Goal: Task Accomplishment & Management: Use online tool/utility

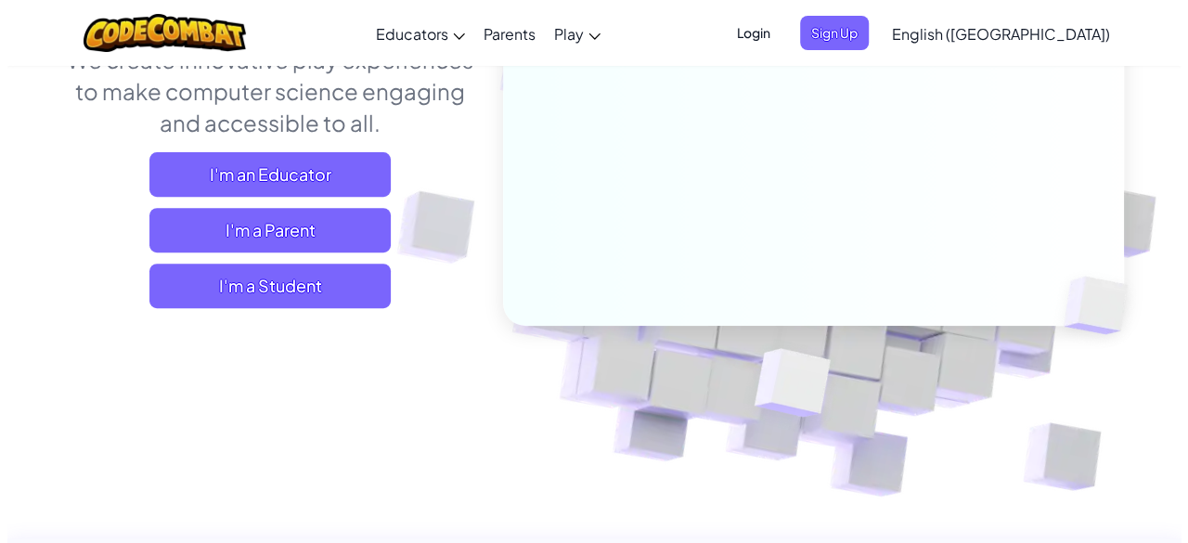
scroll to position [278, 0]
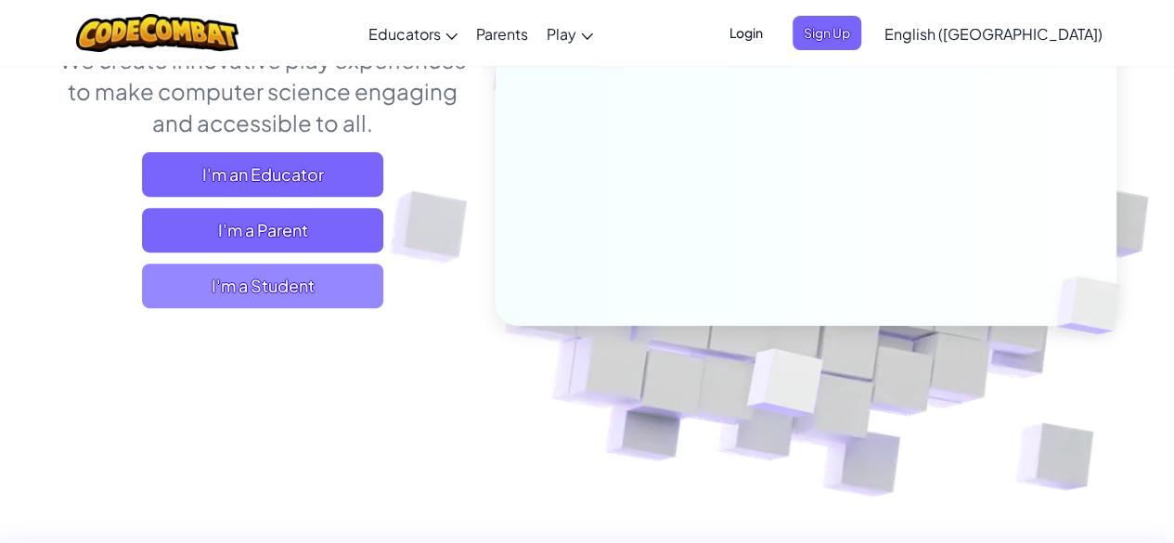
click at [241, 285] on span "I'm a Student" at bounding box center [262, 286] width 241 height 45
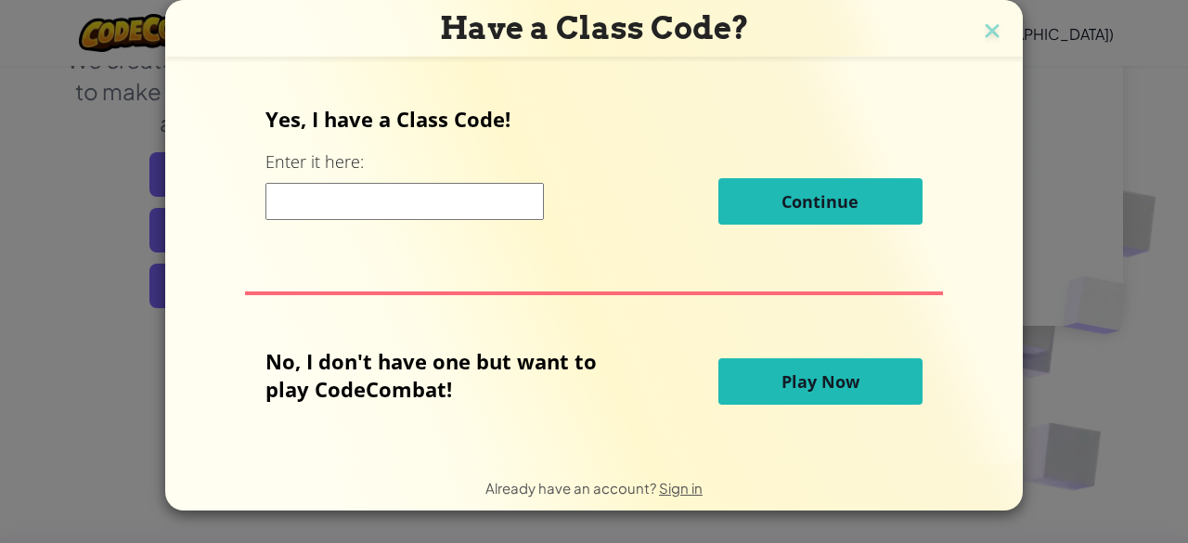
click at [392, 209] on input at bounding box center [404, 201] width 278 height 37
type input "a"
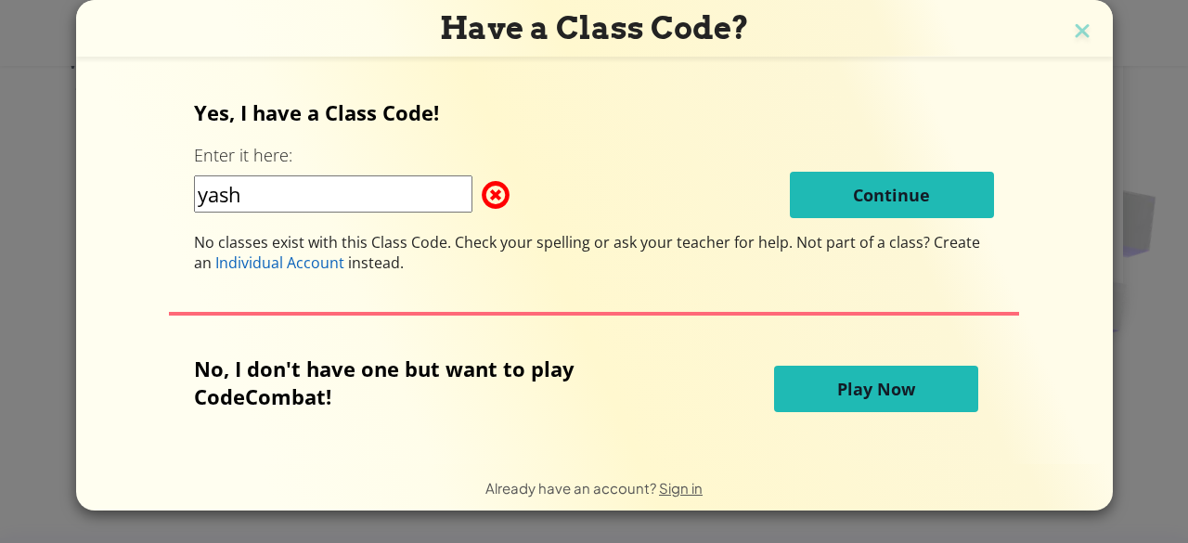
type input "yash"
click at [734, 209] on div "yash Continue" at bounding box center [594, 195] width 800 height 46
click at [850, 367] on button "Play Now" at bounding box center [876, 389] width 204 height 46
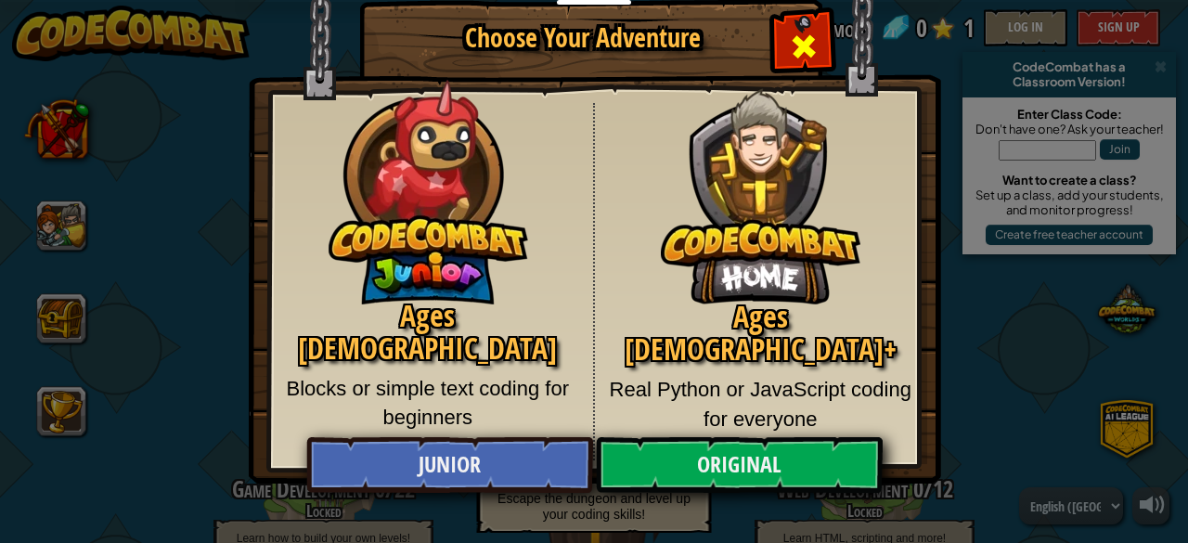
click at [813, 32] on span "Close modal" at bounding box center [804, 47] width 30 height 30
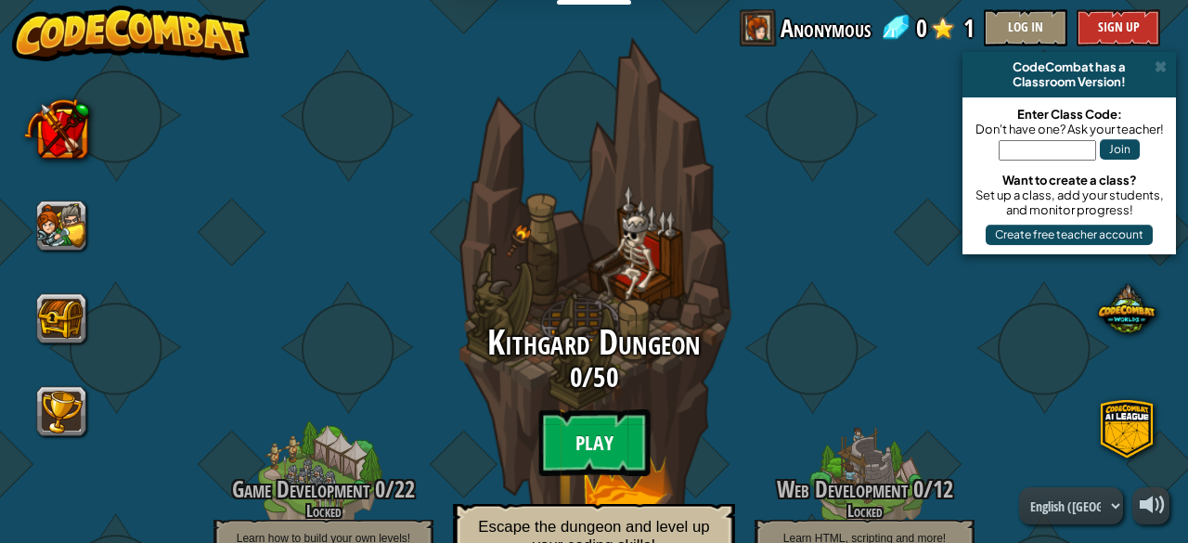
click at [595, 434] on btn "Play" at bounding box center [593, 442] width 111 height 67
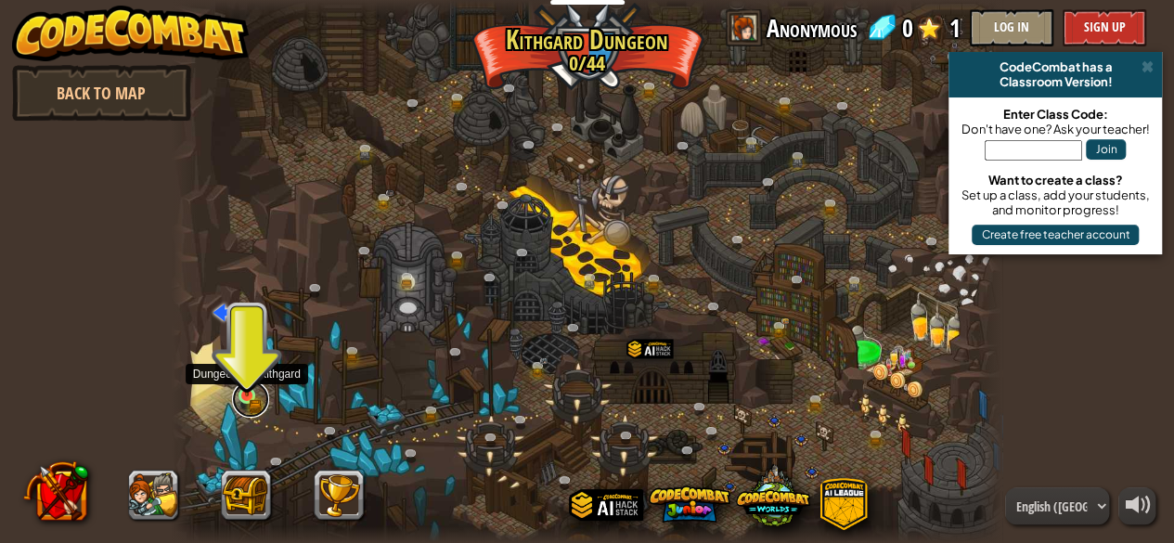
click at [239, 402] on link at bounding box center [250, 399] width 37 height 37
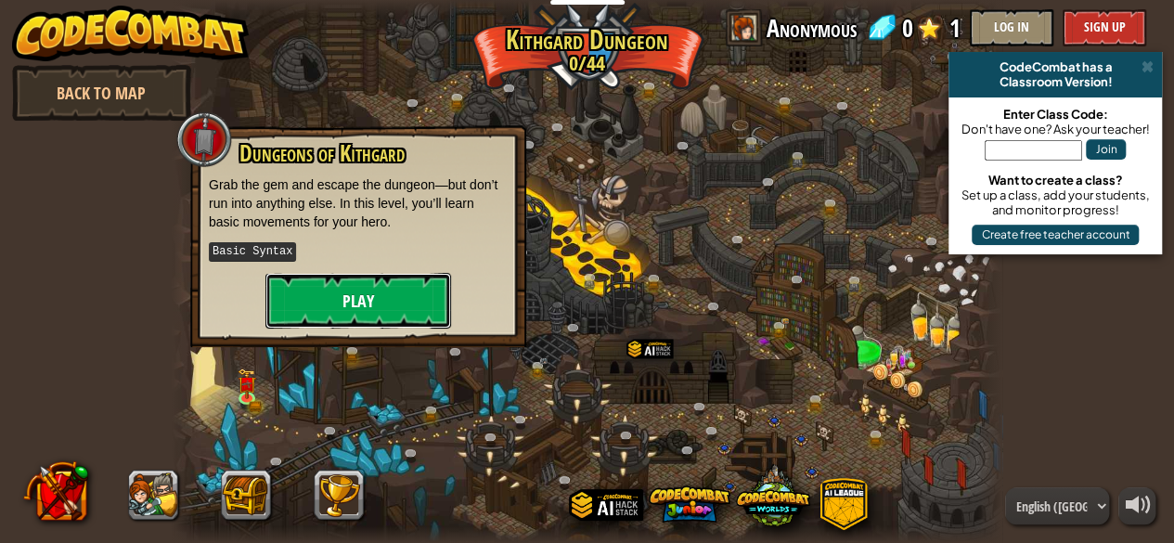
click at [324, 311] on button "Play" at bounding box center [358, 301] width 186 height 56
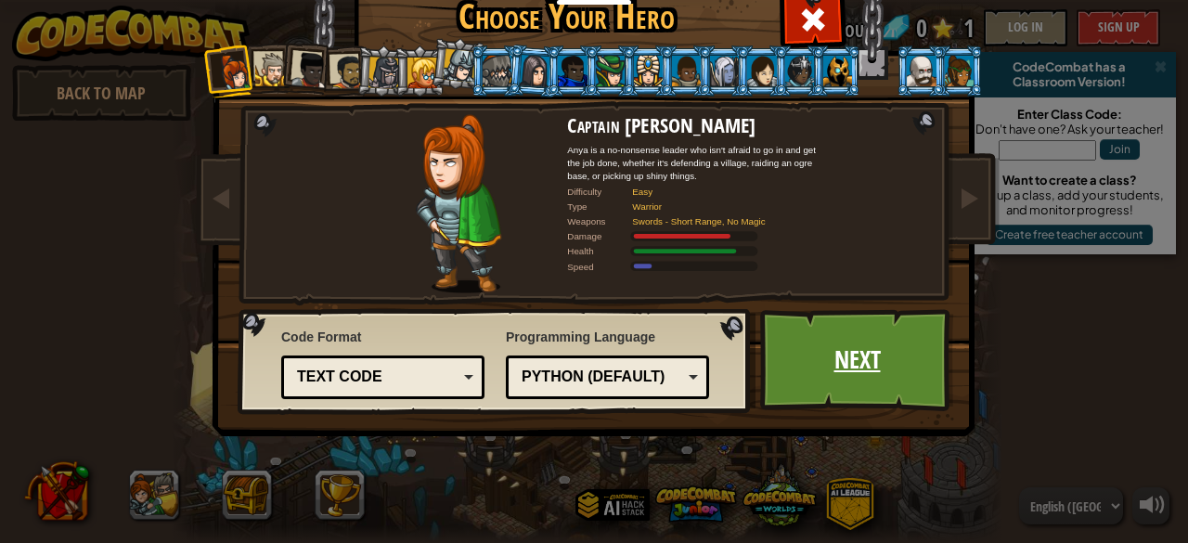
click at [760, 365] on link "Next" at bounding box center [857, 360] width 194 height 102
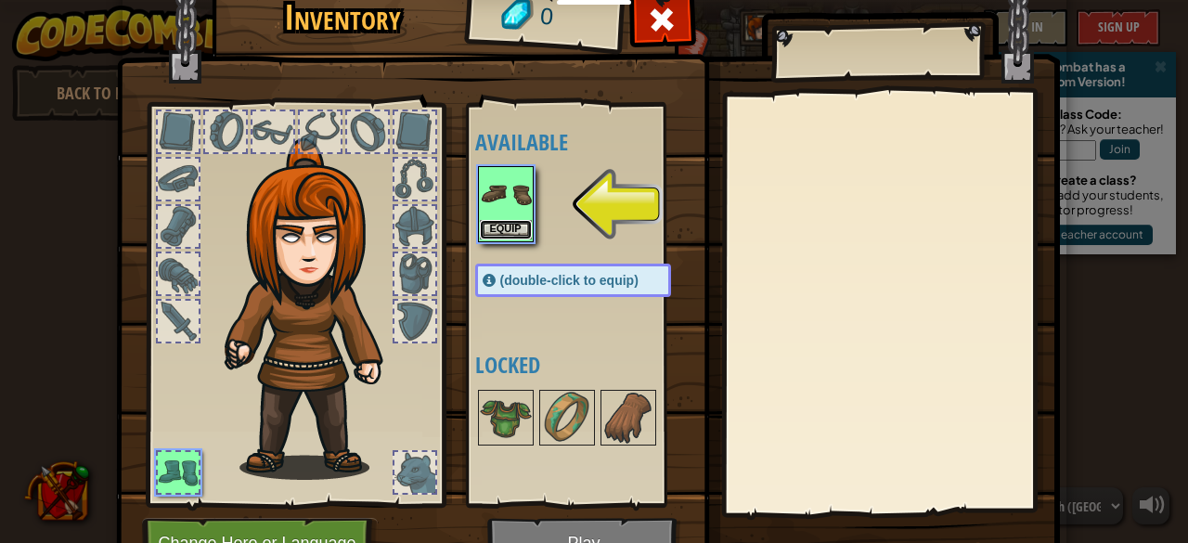
click at [497, 221] on button "Equip" at bounding box center [506, 229] width 52 height 19
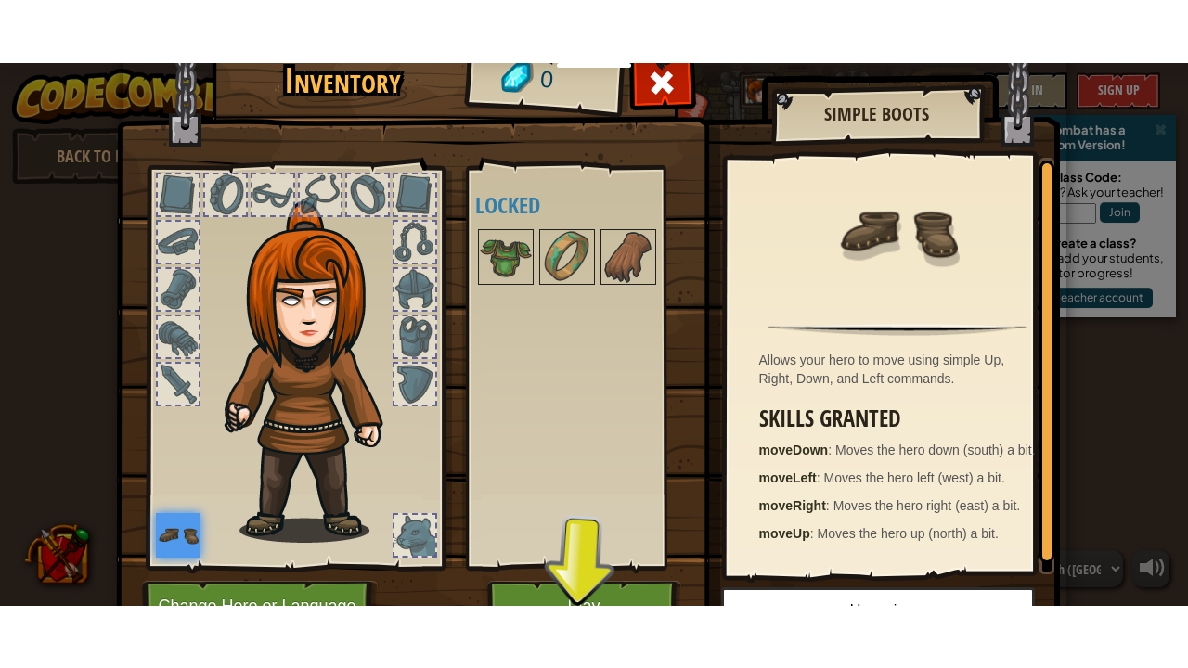
scroll to position [97, 0]
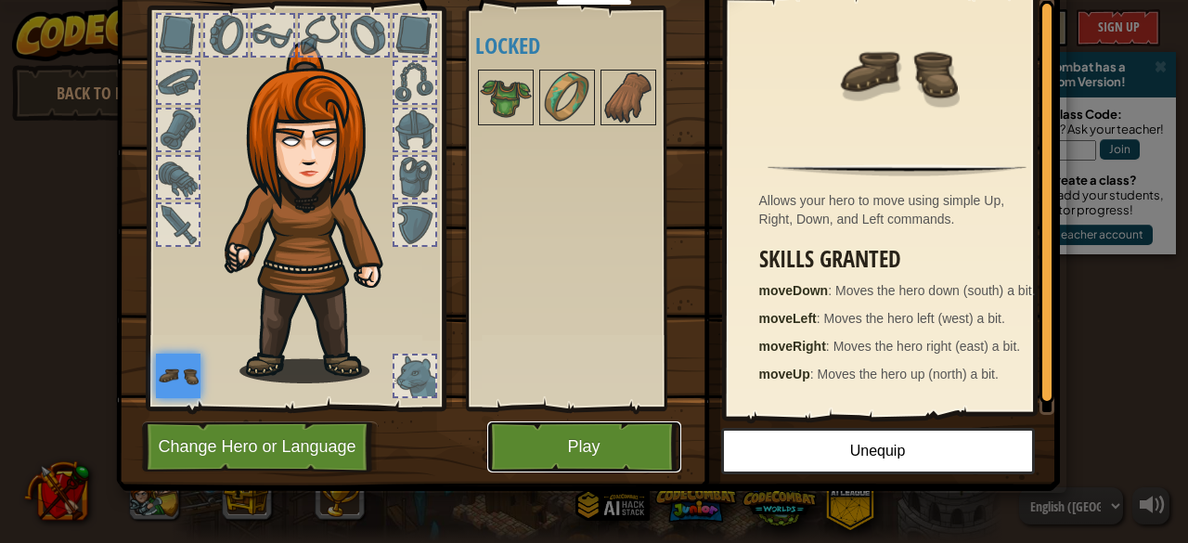
click at [574, 457] on button "Play" at bounding box center [584, 446] width 194 height 51
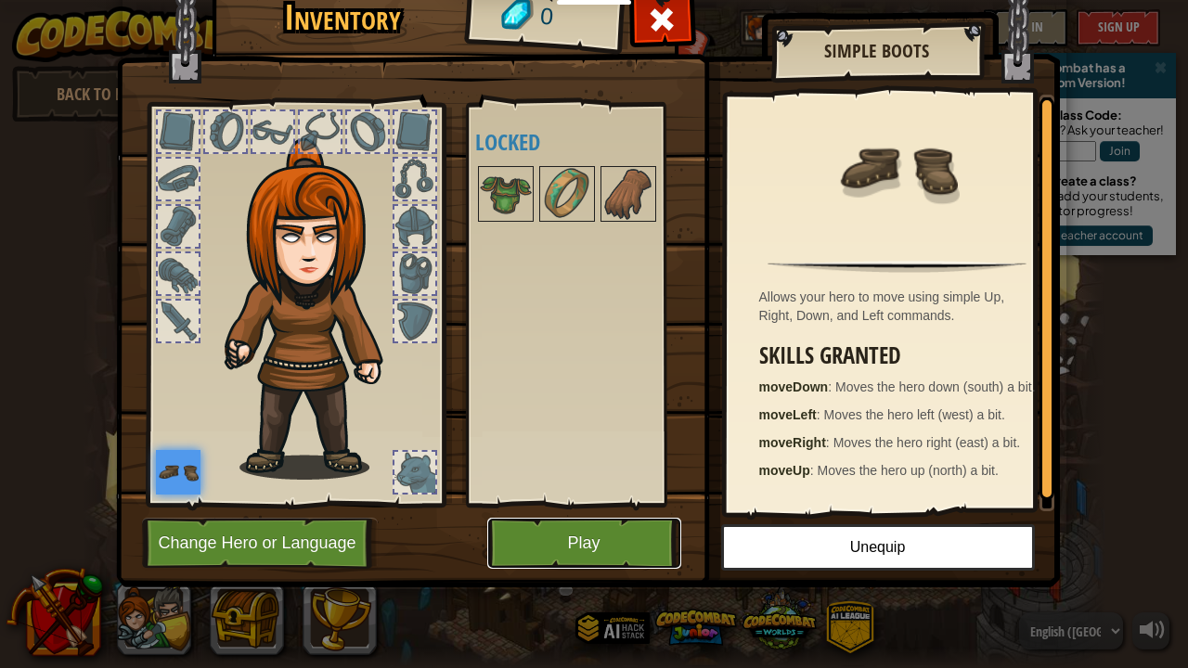
scroll to position [0, 0]
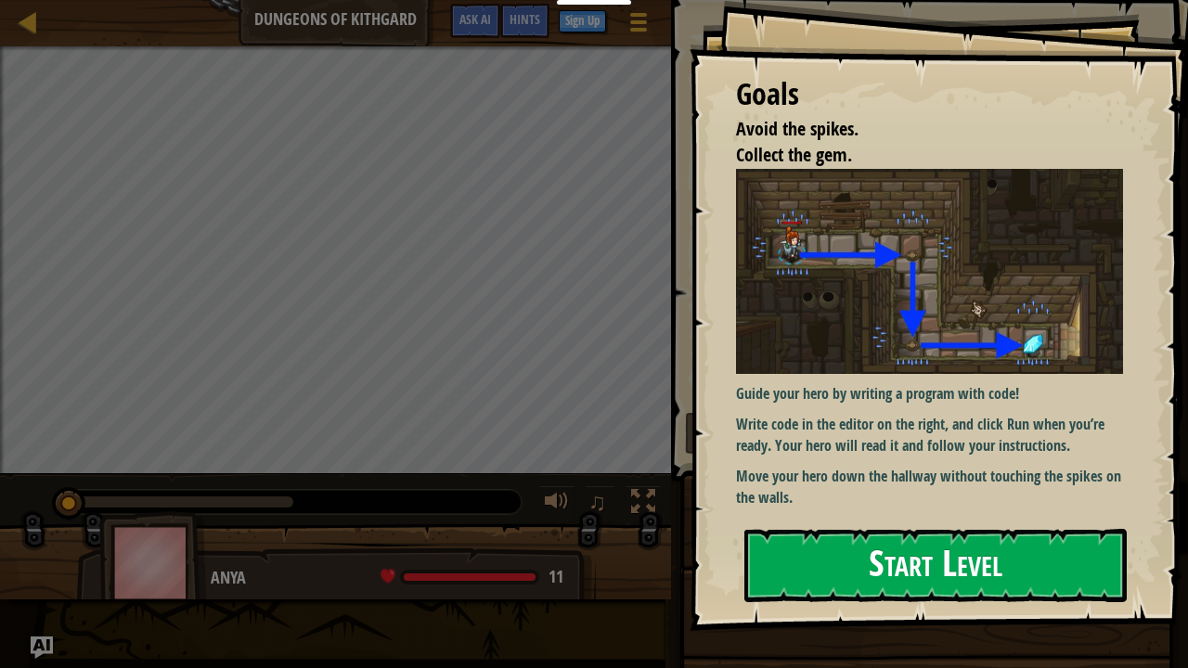
click at [813, 542] on button "Start Level" at bounding box center [935, 565] width 382 height 73
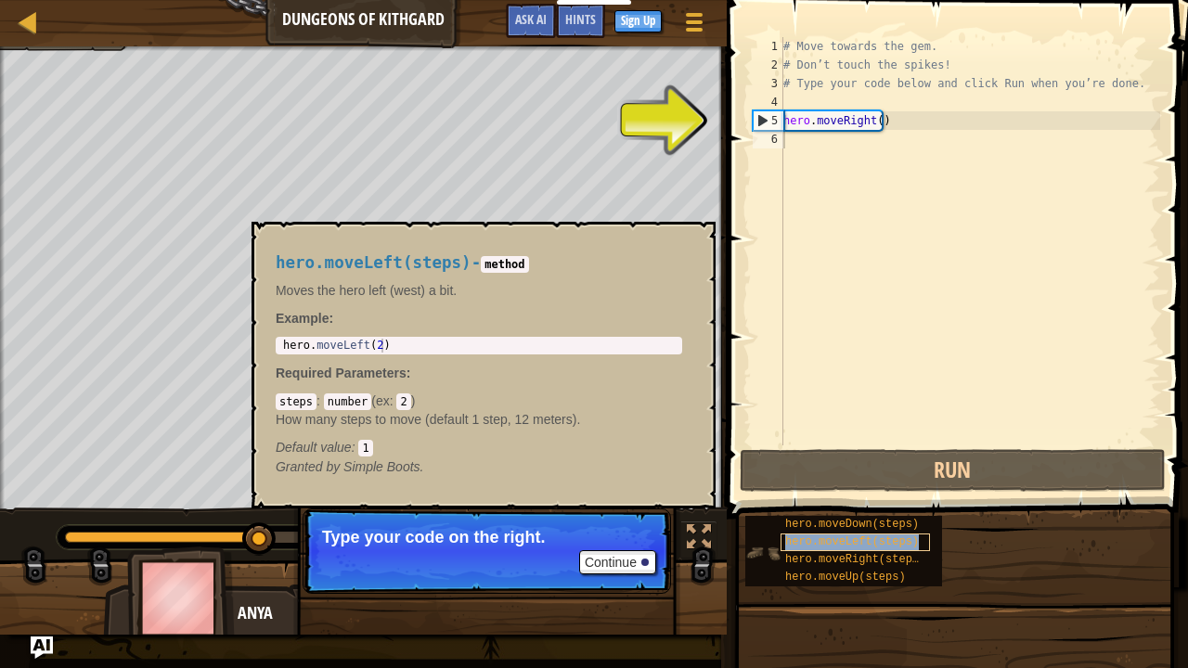
click at [834, 542] on span "hero.moveLeft(steps)" at bounding box center [852, 542] width 134 height 13
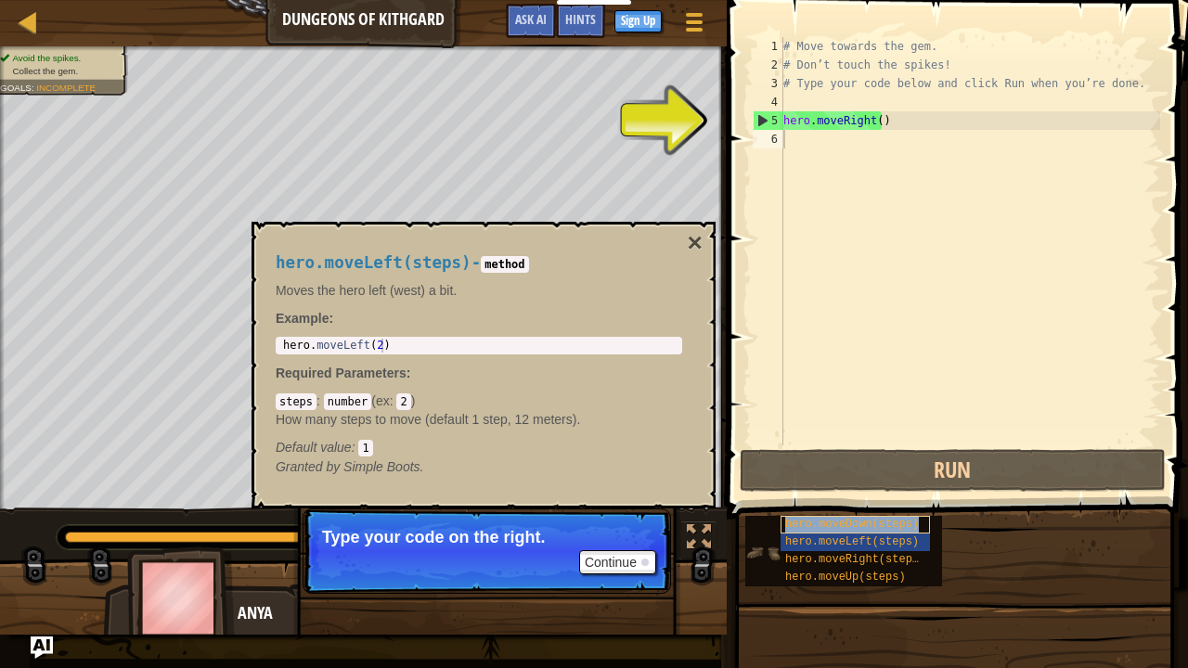
click at [855, 529] on span "hero.moveDown(steps)" at bounding box center [852, 524] width 134 height 13
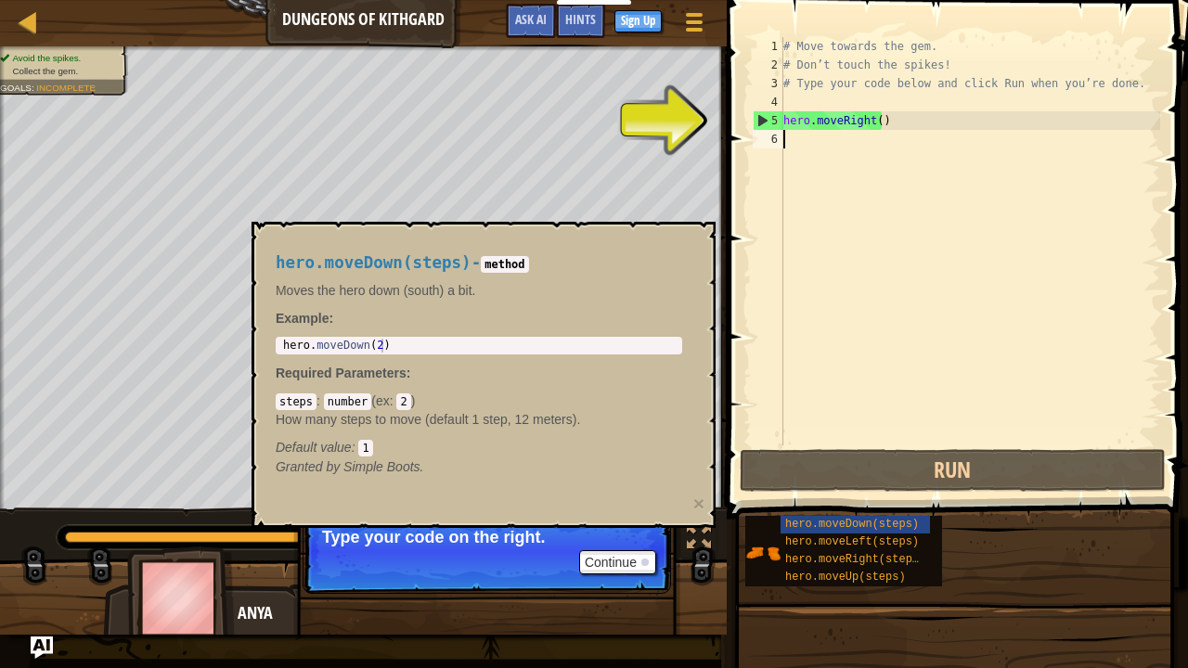
type textarea "hero.moveDown(2)"
click at [407, 346] on div "hero . moveDown ( 2 )" at bounding box center [478, 360] width 399 height 42
click at [697, 500] on button "×" at bounding box center [698, 503] width 11 height 19
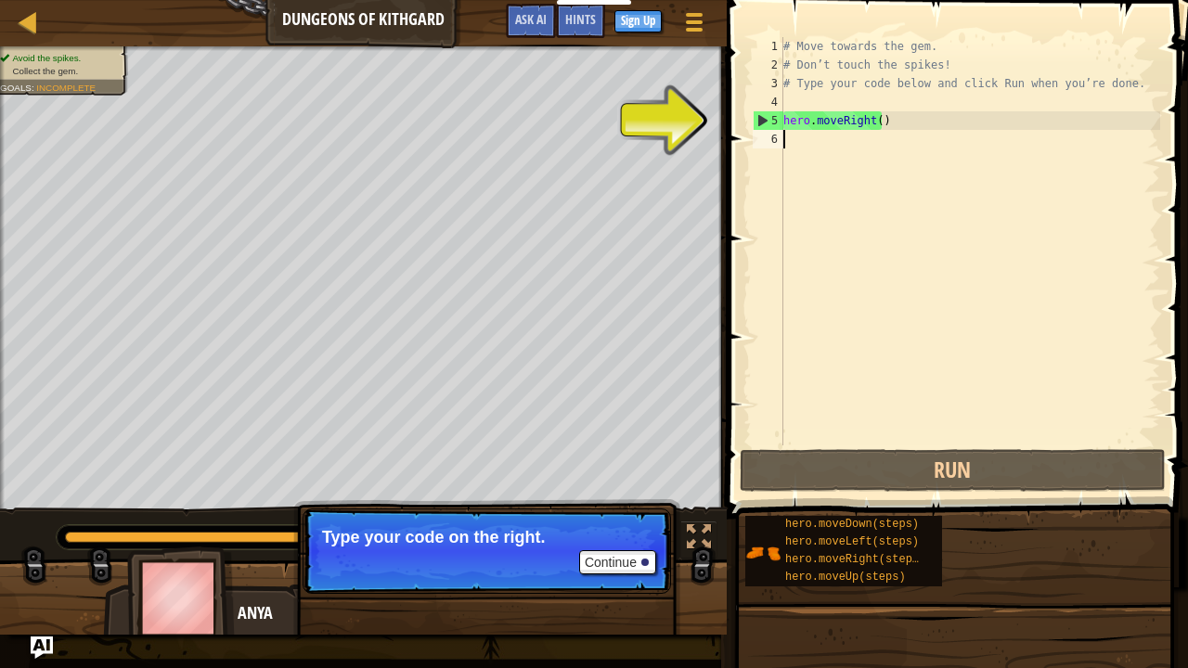
click at [799, 139] on div "# Move towards the gem. # Don’t touch the spikes! # Type your code below and cl…" at bounding box center [970, 260] width 381 height 446
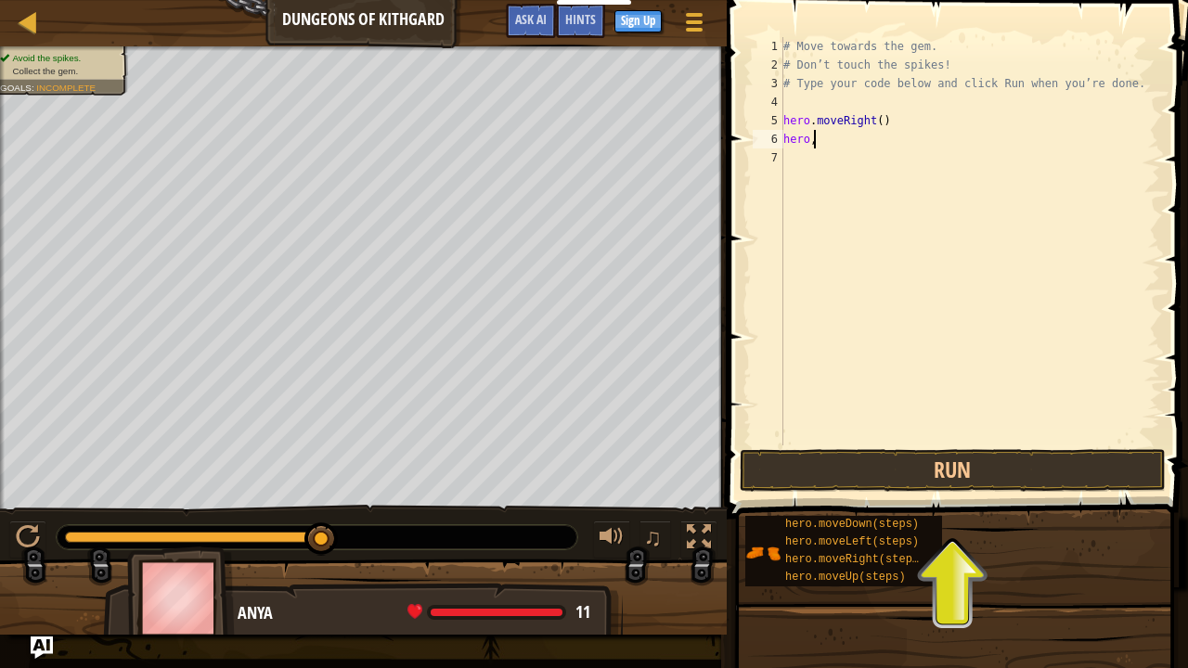
scroll to position [8, 2]
type textarea "hero."
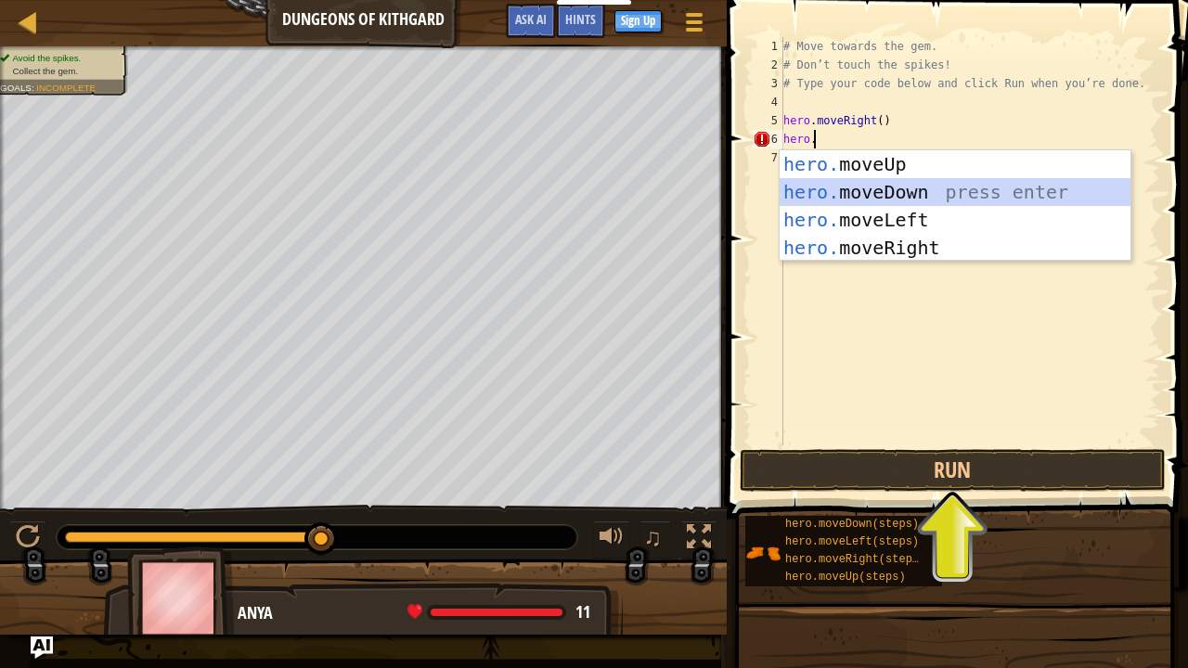
click at [838, 195] on div "hero. moveUp press enter hero. moveDown press enter hero. moveLeft press enter …" at bounding box center [956, 233] width 352 height 167
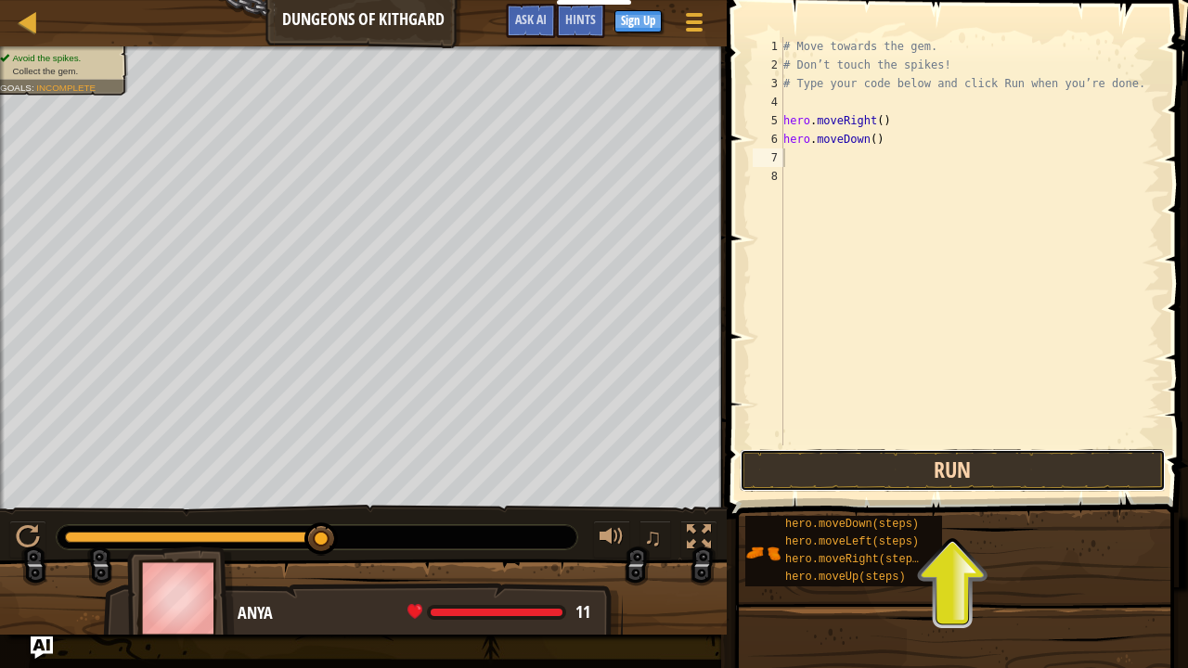
click at [914, 490] on button "Run" at bounding box center [953, 470] width 426 height 43
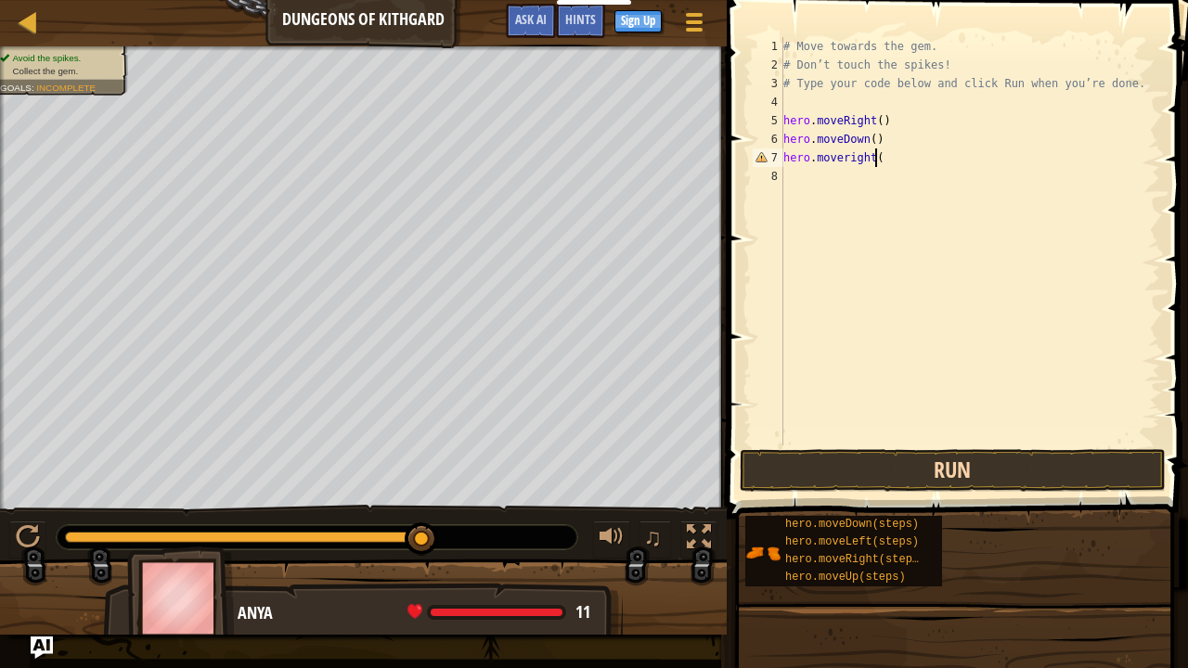
scroll to position [8, 6]
click at [947, 463] on button "Run" at bounding box center [953, 470] width 426 height 43
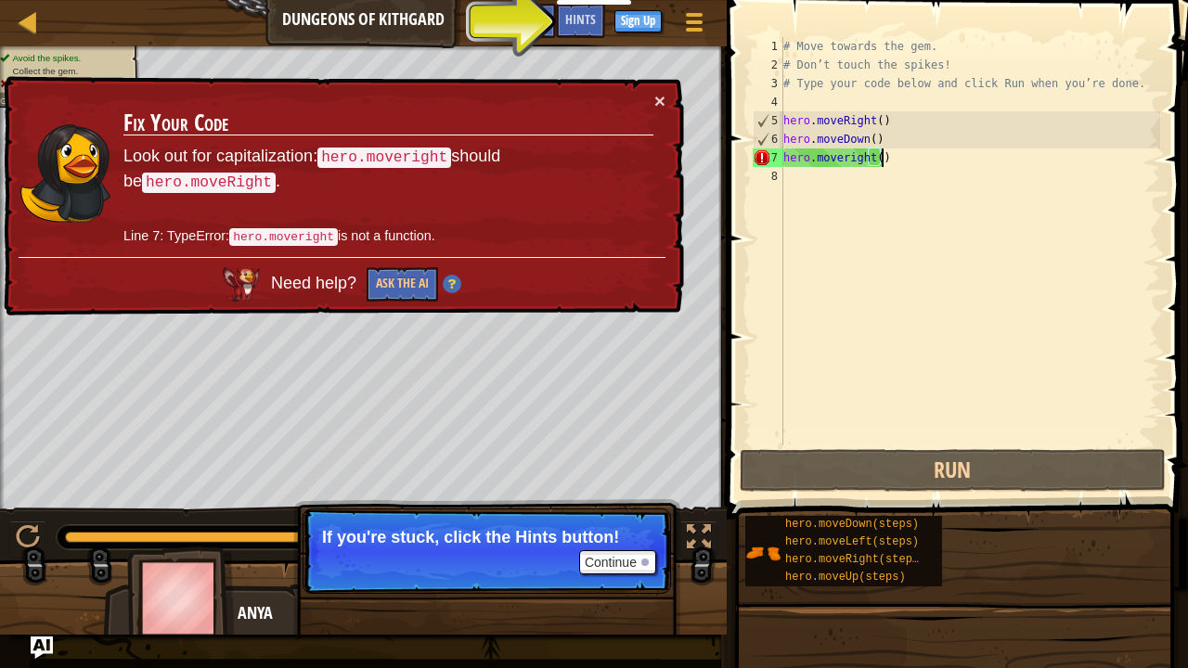
click at [845, 158] on div "# Move towards the gem. # Don’t touch the spikes! # Type your code below and cl…" at bounding box center [970, 260] width 381 height 446
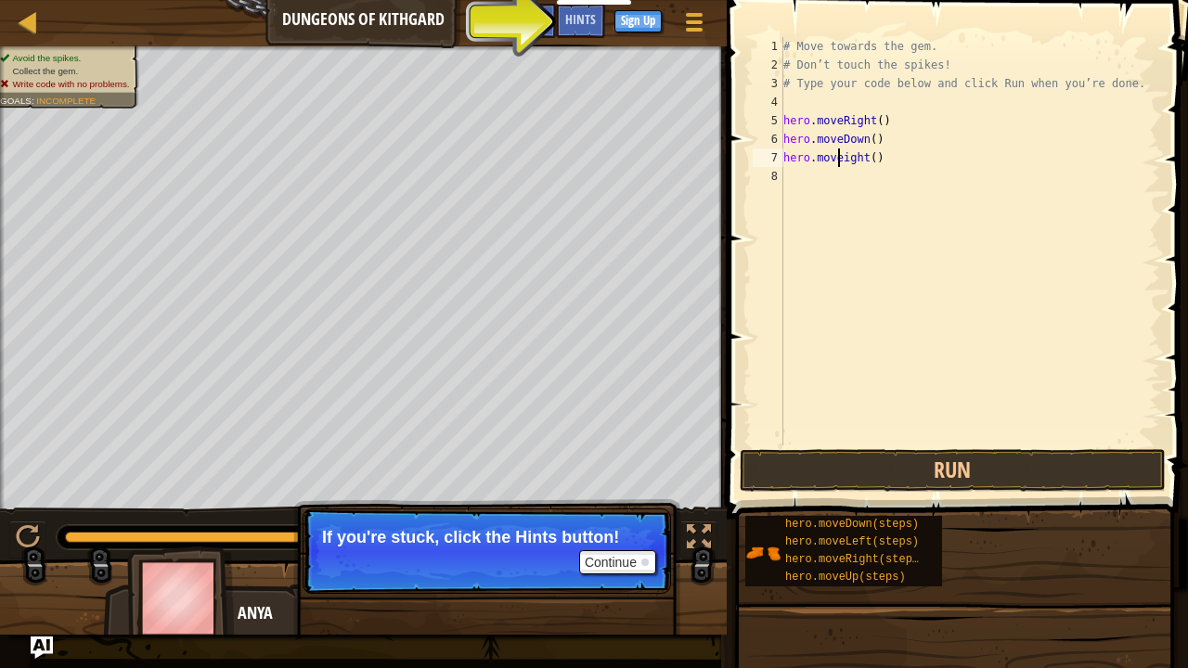
scroll to position [8, 6]
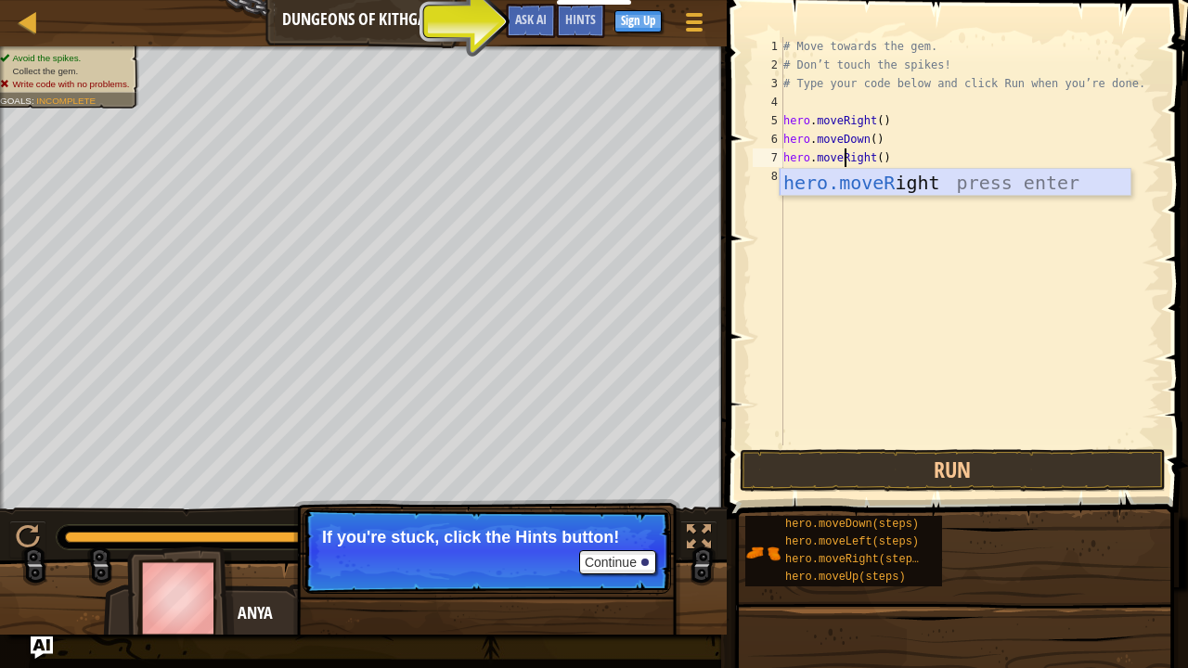
click at [883, 194] on div "hero.moveR ight press enter" at bounding box center [956, 211] width 352 height 84
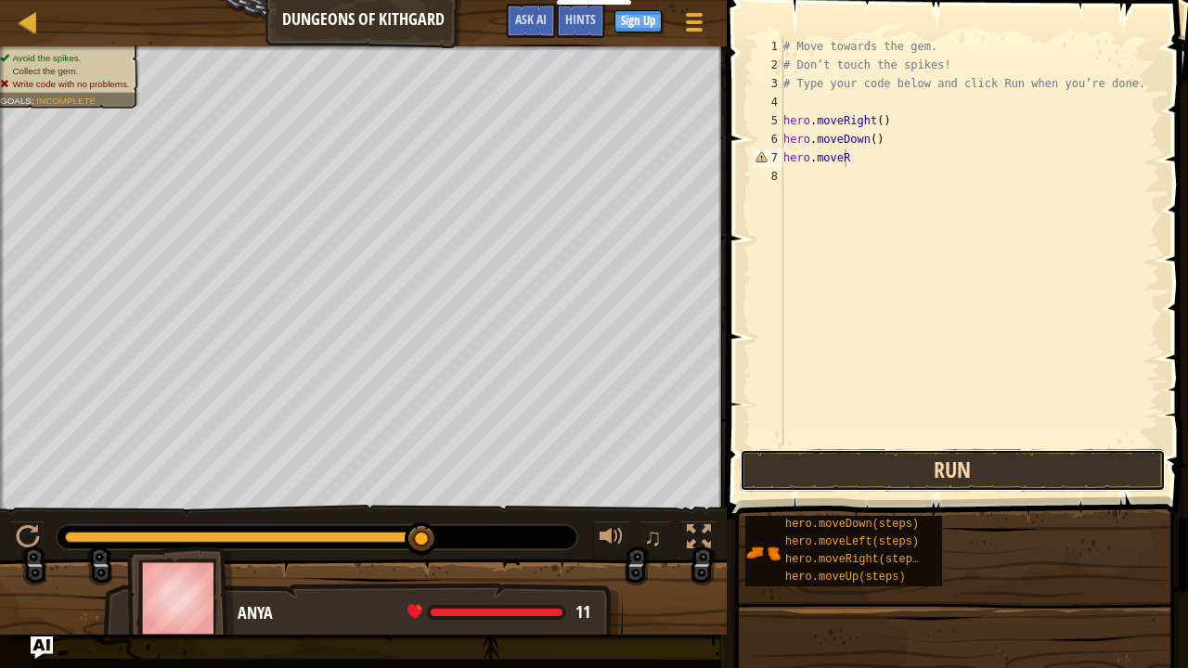
click at [892, 467] on button "Run" at bounding box center [953, 470] width 426 height 43
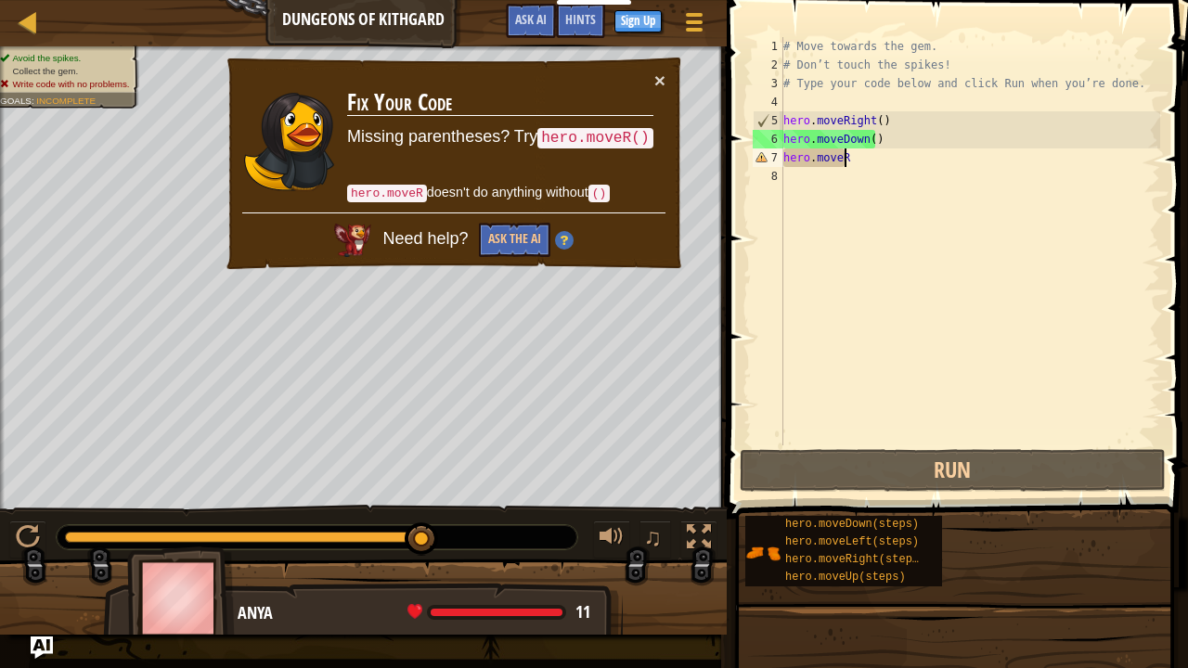
click at [860, 157] on div "# Move towards the gem. # Don’t touch the spikes! # Type your code below and cl…" at bounding box center [970, 260] width 381 height 446
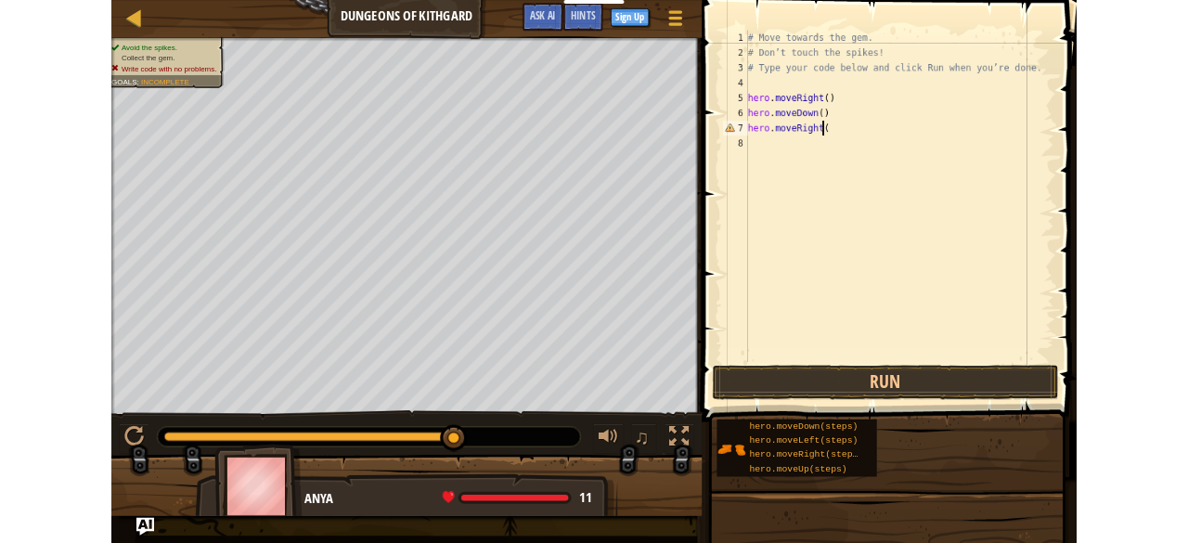
scroll to position [8, 6]
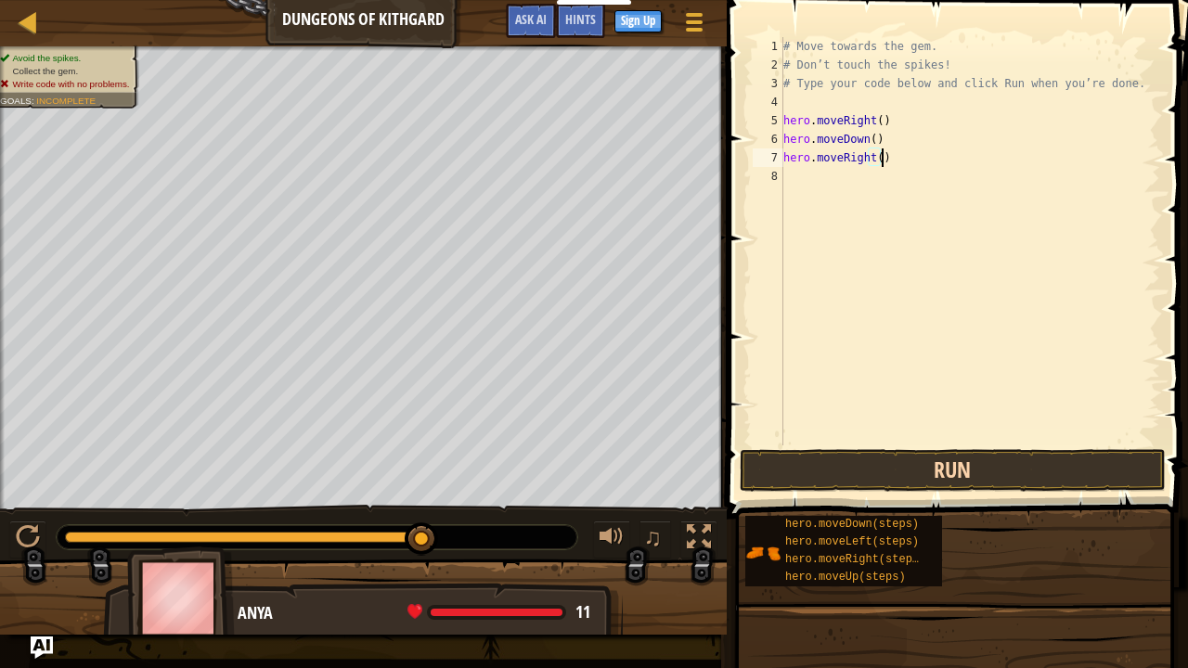
type textarea "hero.moveRight()"
click at [910, 481] on button "Run" at bounding box center [953, 470] width 426 height 43
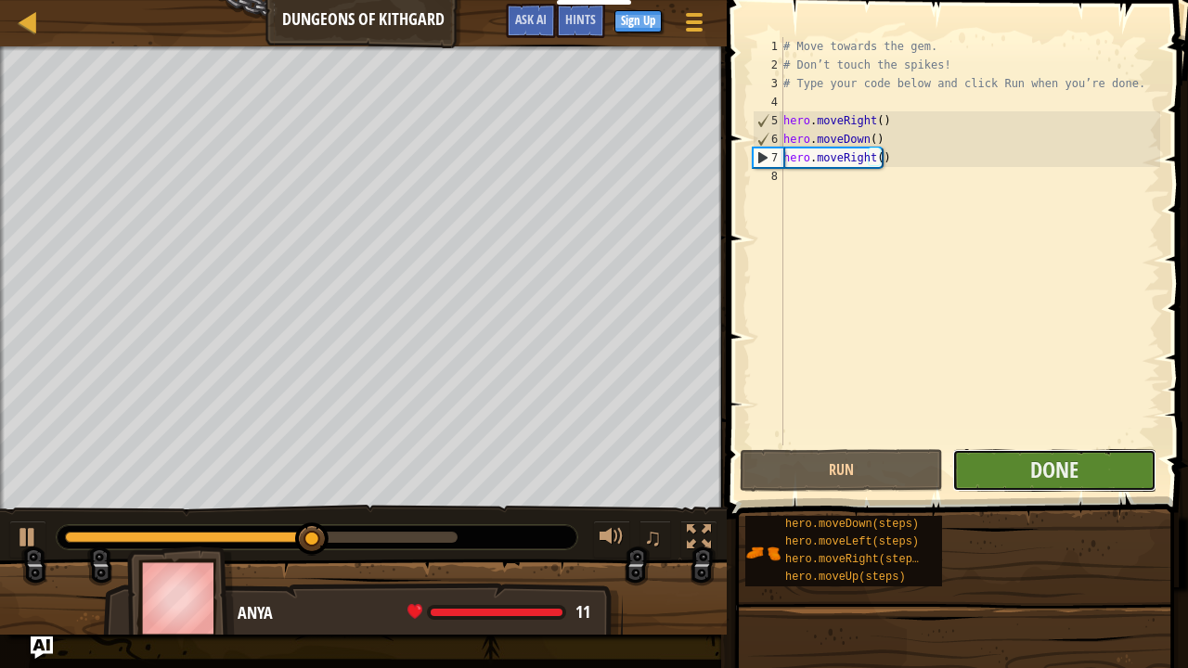
click at [977, 486] on button "Done" at bounding box center [1053, 470] width 203 height 43
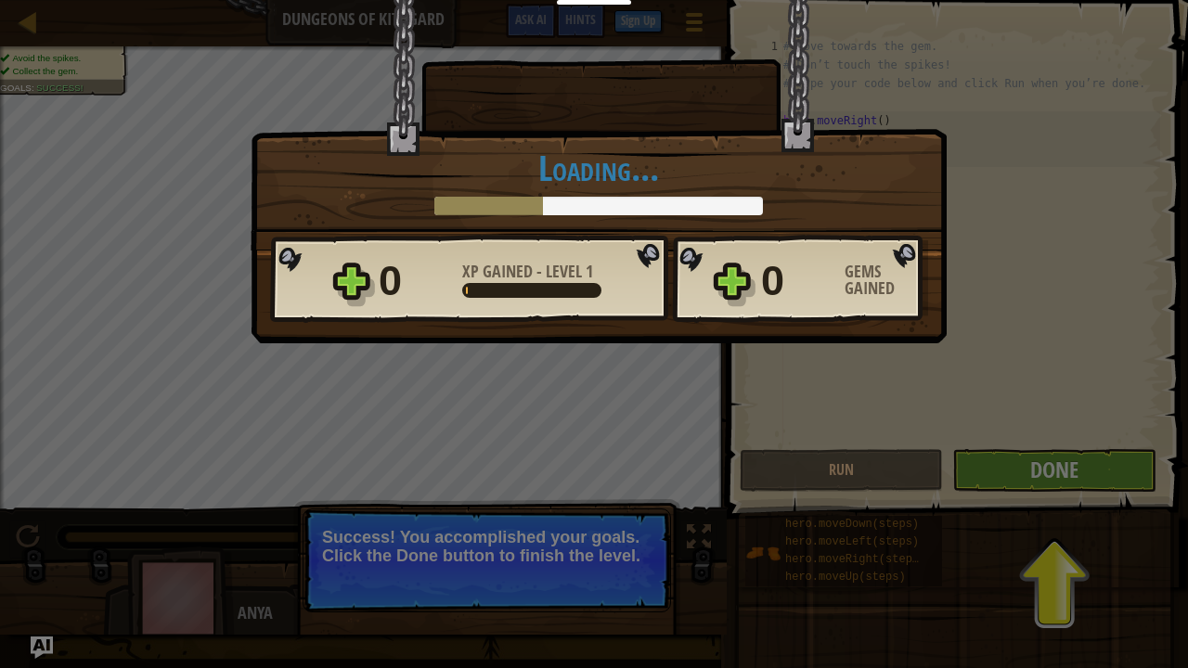
click at [1049, 488] on div "× Well done, hero. You’re building the strength to escape [PERSON_NAME]. How fu…" at bounding box center [594, 334] width 1188 height 668
click at [459, 542] on div "× Well done, hero. You’re building the strength to escape [PERSON_NAME]. How fu…" at bounding box center [594, 334] width 1188 height 668
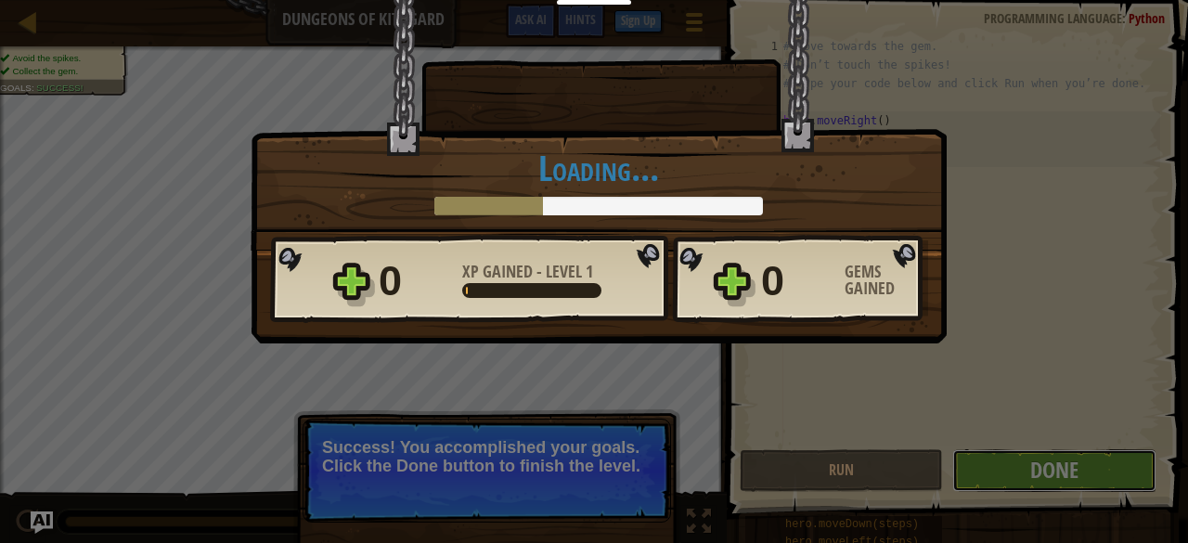
scroll to position [8, 7]
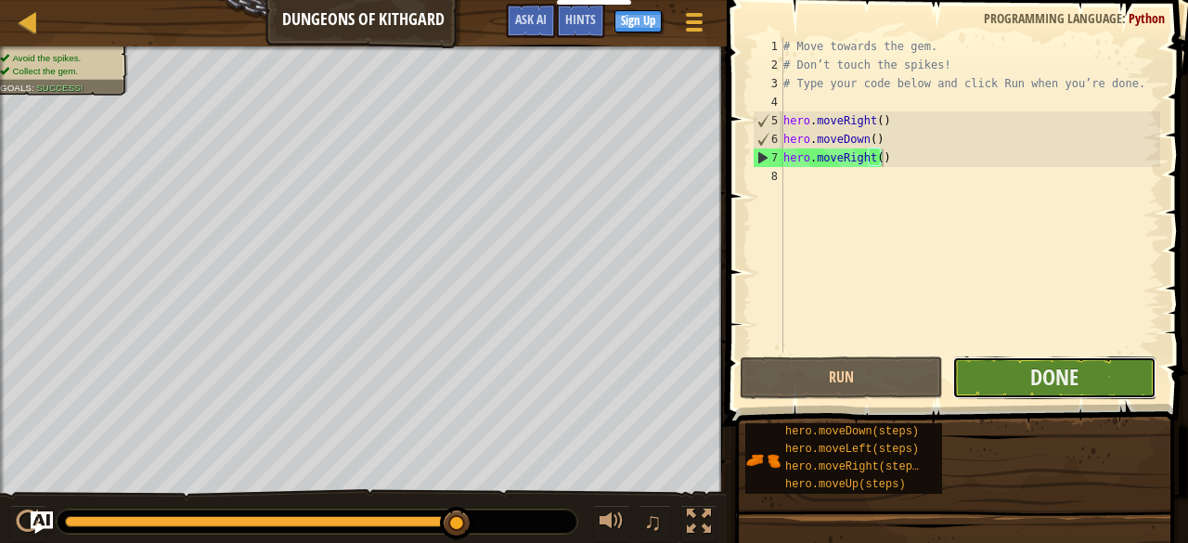
click at [1080, 359] on button "Done" at bounding box center [1053, 377] width 203 height 43
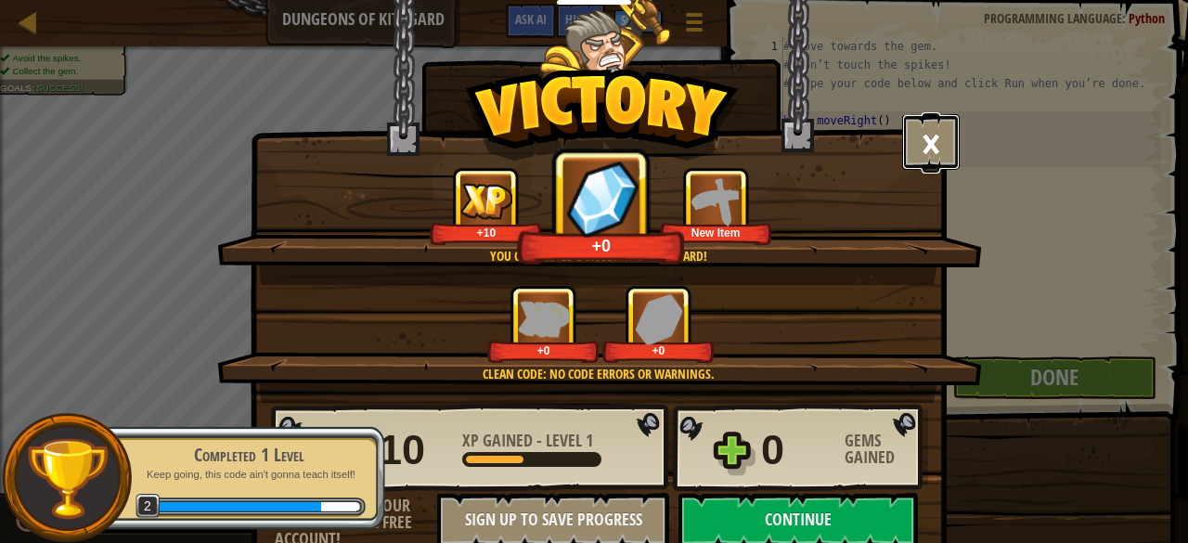
click at [910, 131] on button "×" at bounding box center [931, 142] width 58 height 56
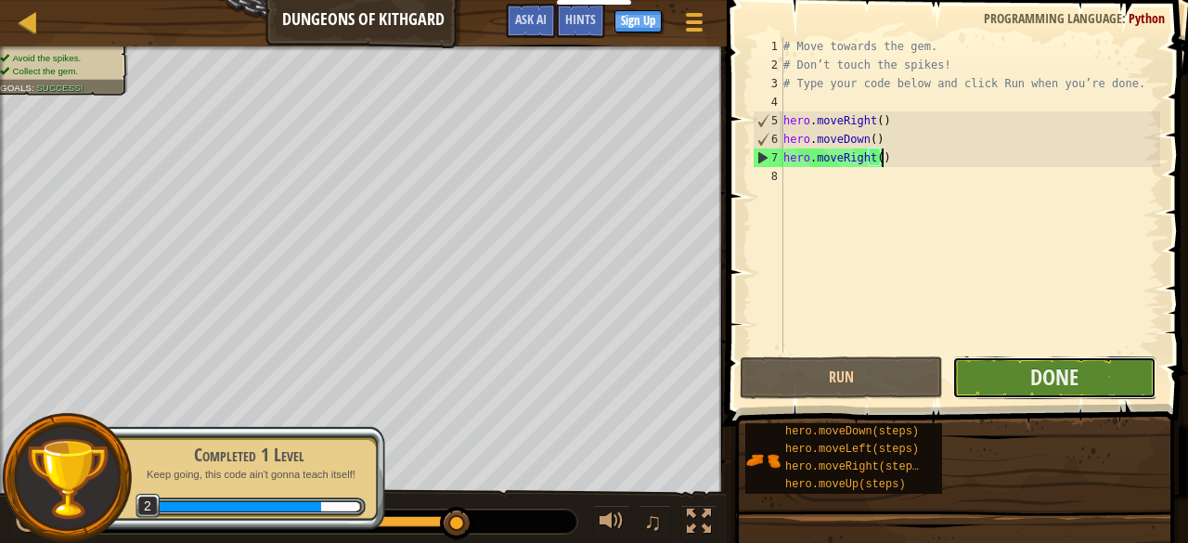
click at [1018, 377] on button "Done" at bounding box center [1053, 377] width 203 height 43
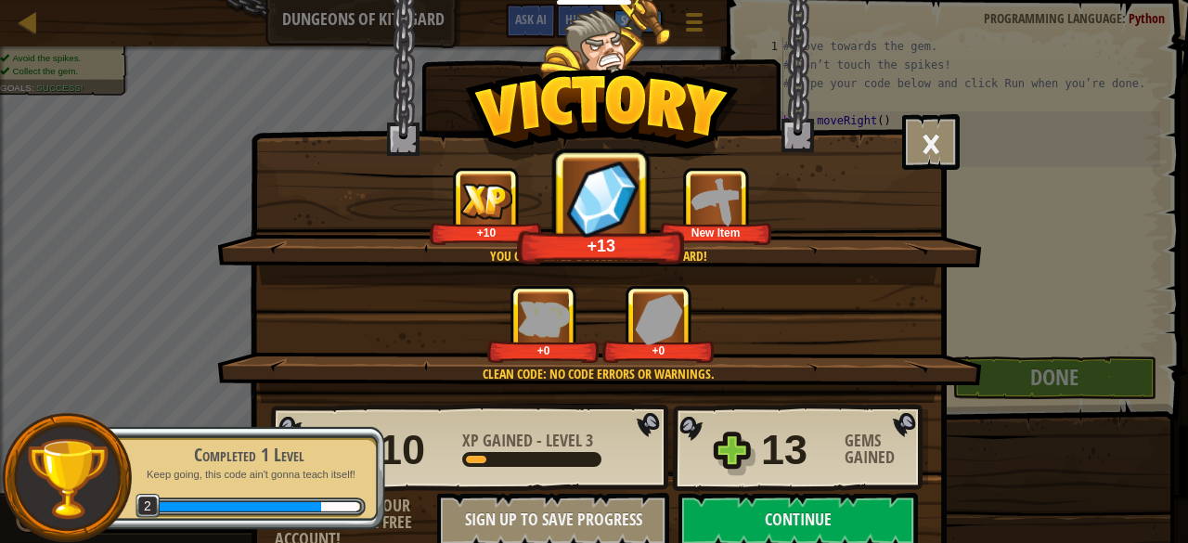
scroll to position [28, 0]
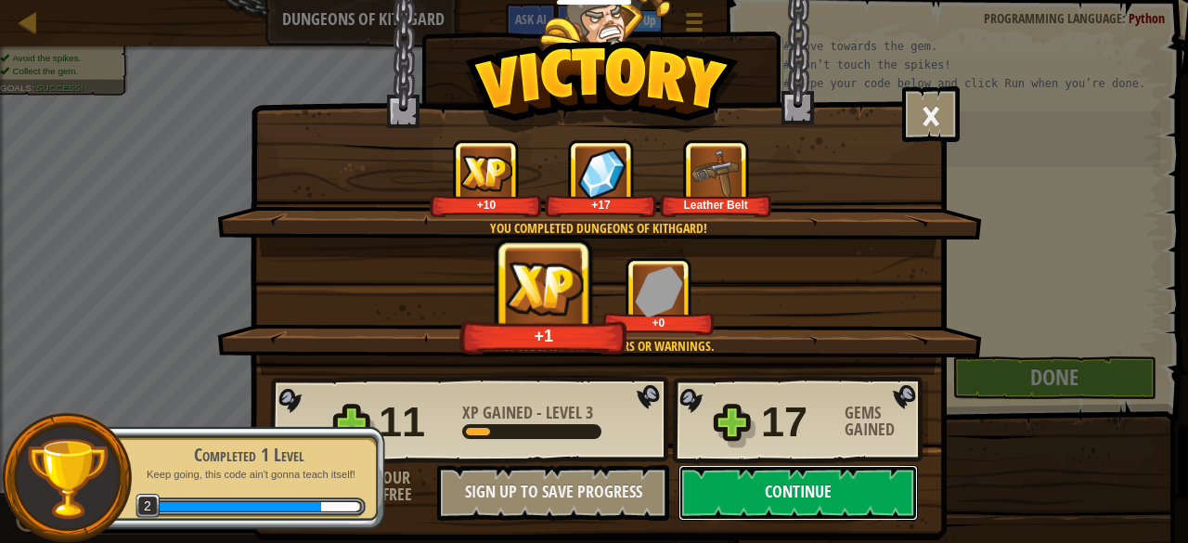
click at [722, 483] on button "Continue" at bounding box center [798, 493] width 239 height 56
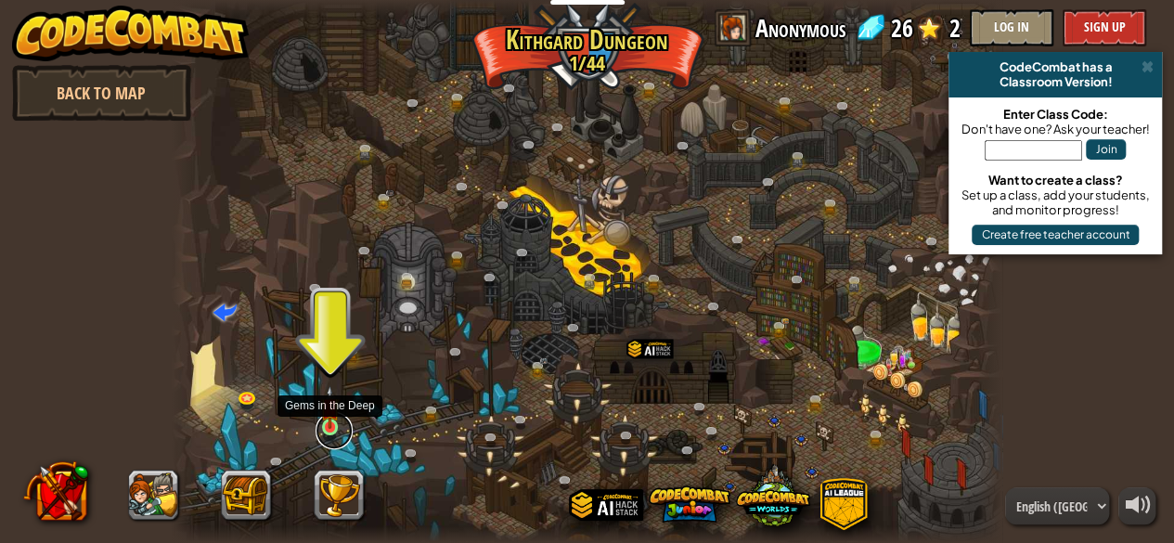
click at [326, 435] on link at bounding box center [334, 430] width 37 height 37
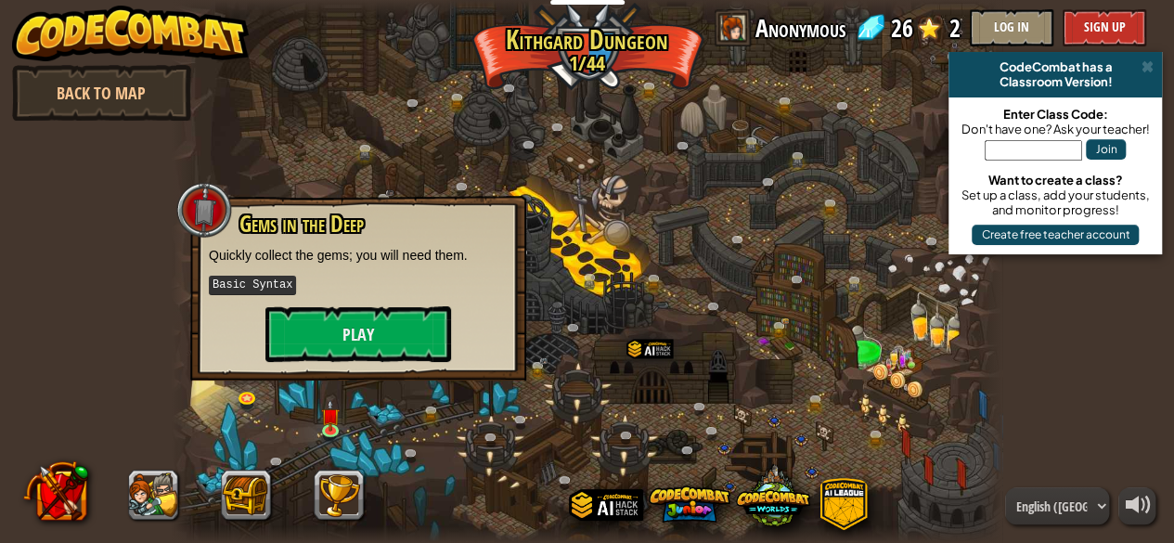
click at [375, 369] on div "Gems in the Deep Quickly collect the gems; you will need them. Basic Syntax Play" at bounding box center [358, 288] width 336 height 185
click at [373, 356] on button "Play" at bounding box center [358, 334] width 186 height 56
